Goal: Navigation & Orientation: Go to known website

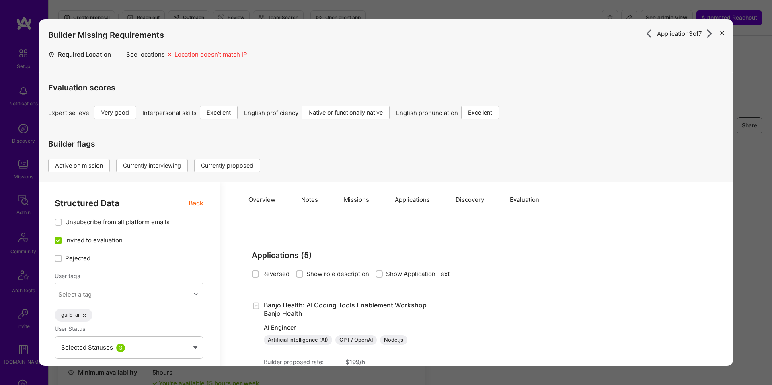
select select "5"
select select "7"
select select "IL"
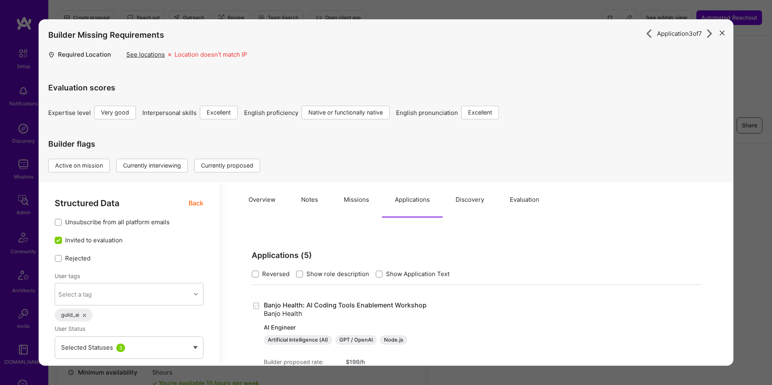
select select "Right Now"
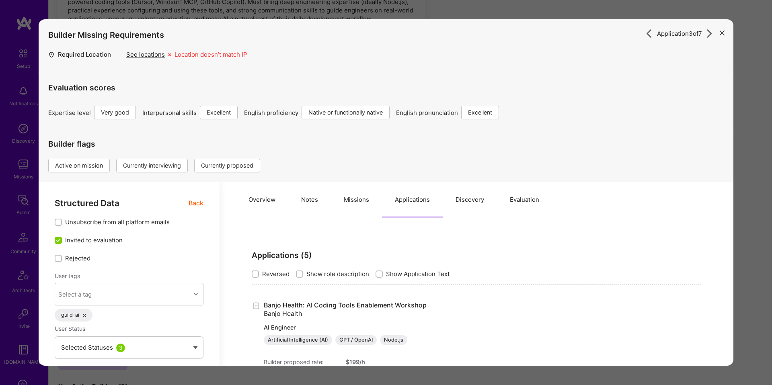
scroll to position [186, 0]
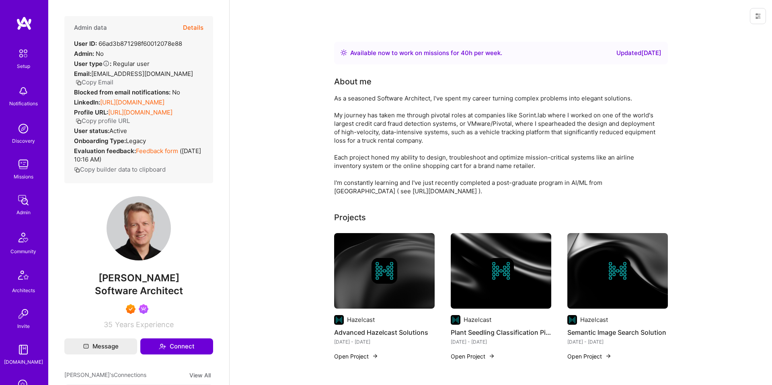
click at [82, 80] on icon "button" at bounding box center [79, 83] width 6 height 6
click at [130, 99] on link "https://linkedin.com/in/wrmay" at bounding box center [132, 103] width 64 height 8
